Goal: Information Seeking & Learning: Learn about a topic

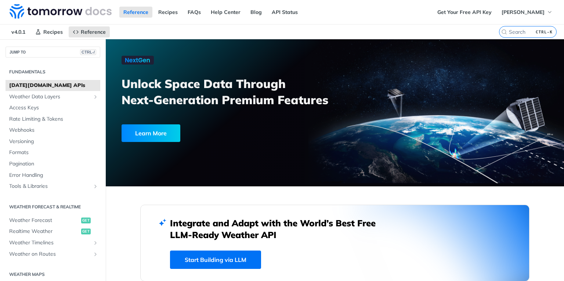
scroll to position [88, 0]
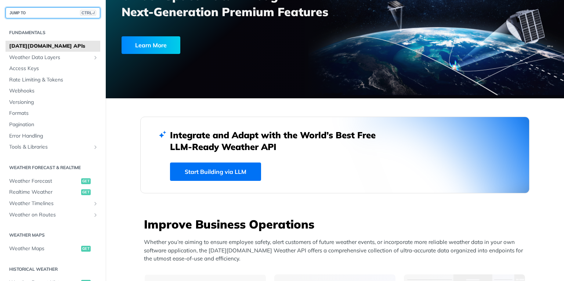
click at [49, 13] on button "JUMP TO CTRL-/" at bounding box center [53, 12] width 95 height 11
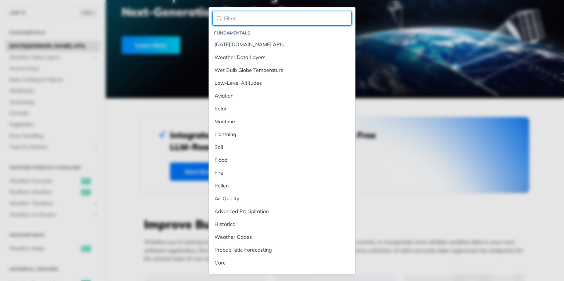
click at [265, 15] on input "search" at bounding box center [282, 18] width 140 height 15
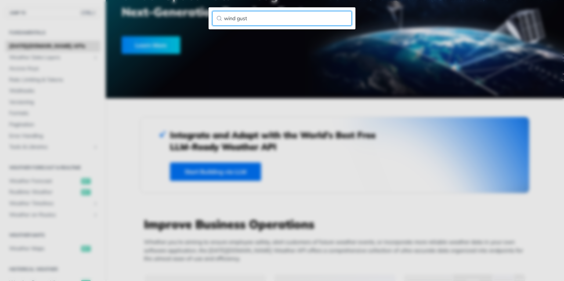
type input "wind gust"
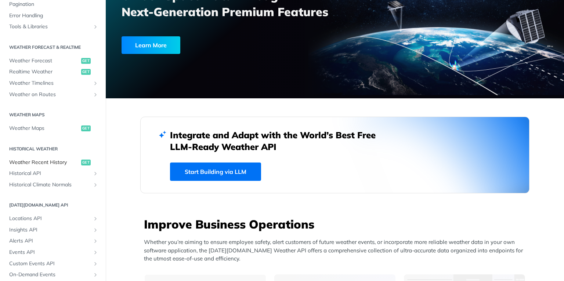
scroll to position [119, 0]
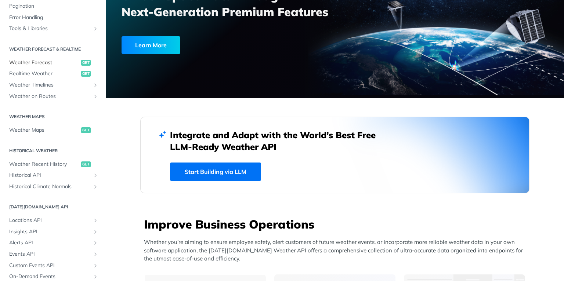
click at [45, 61] on span "Weather Forecast" at bounding box center [44, 62] width 70 height 7
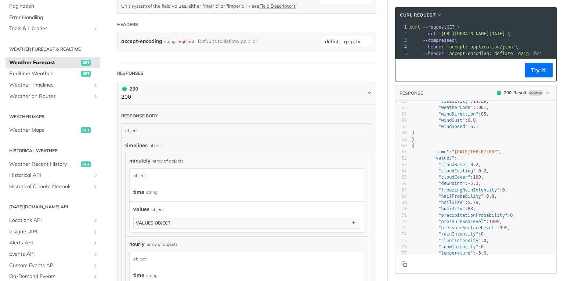
scroll to position [411, 0]
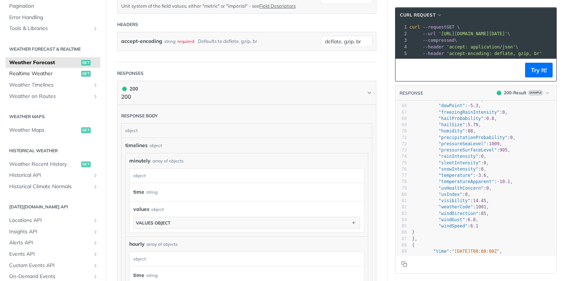
click at [40, 73] on span "Realtime Weather" at bounding box center [44, 73] width 70 height 7
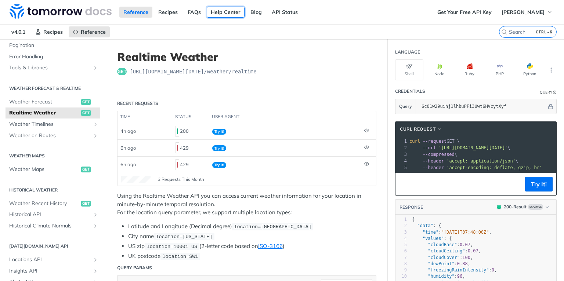
click at [225, 13] on link "Help Center" at bounding box center [226, 12] width 38 height 11
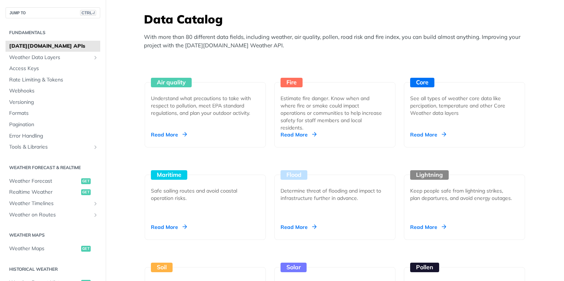
scroll to position [675, 0]
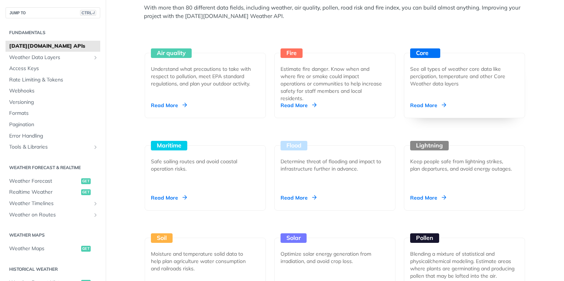
click at [416, 102] on div "Read More" at bounding box center [428, 105] width 36 height 7
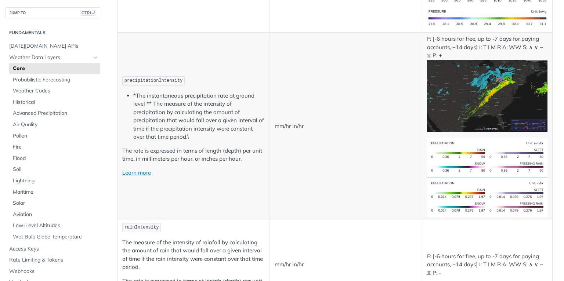
scroll to position [1292, 0]
